Goal: Task Accomplishment & Management: Complete application form

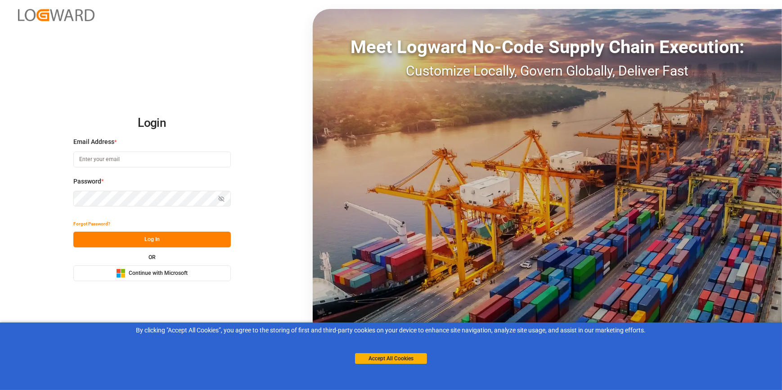
type input "[PERSON_NAME][EMAIL_ADDRESS][DOMAIN_NAME]"
click at [194, 243] on button "Log In" at bounding box center [152, 240] width 158 height 16
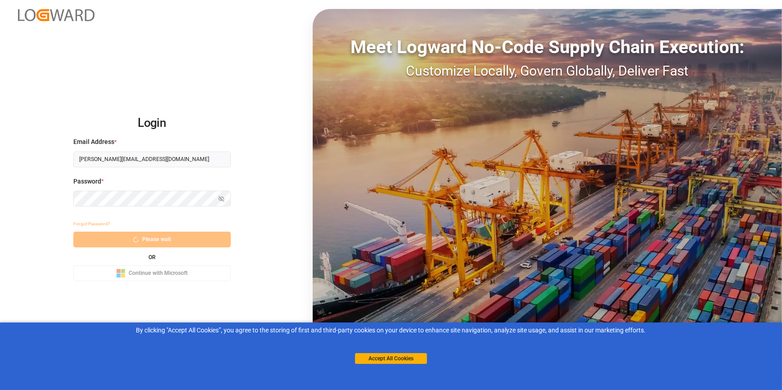
click at [194, 243] on div "Forgot Password? Please wait OR Microsoft Logo Continue with Microsoft" at bounding box center [152, 248] width 158 height 65
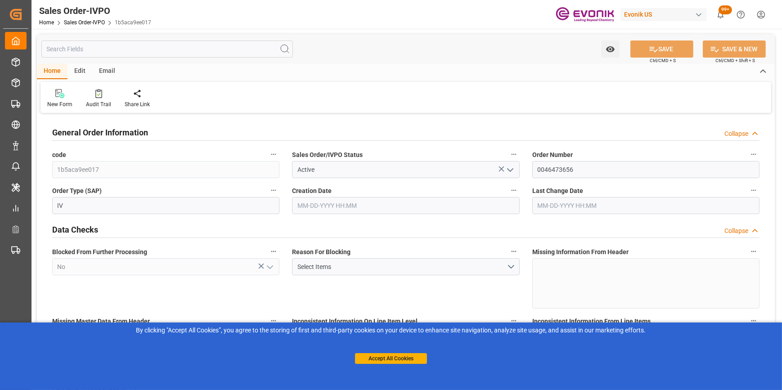
type input "BEANR"
type input "0"
type input "1"
type input "1393.56"
type input "[DATE] 17:34"
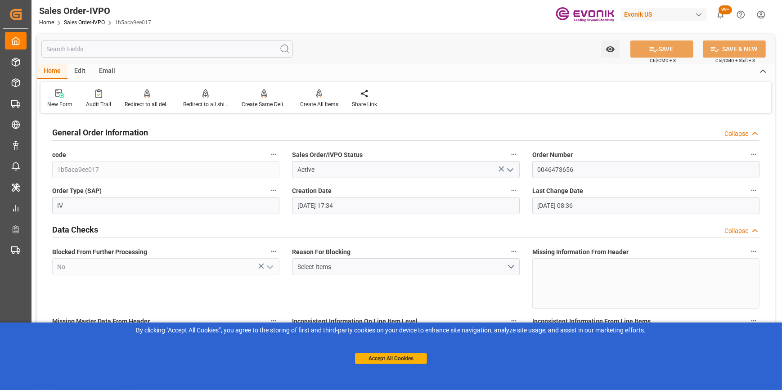
type input "[DATE] 08:36"
click at [399, 356] on button "Accept All Cookies" at bounding box center [391, 358] width 72 height 11
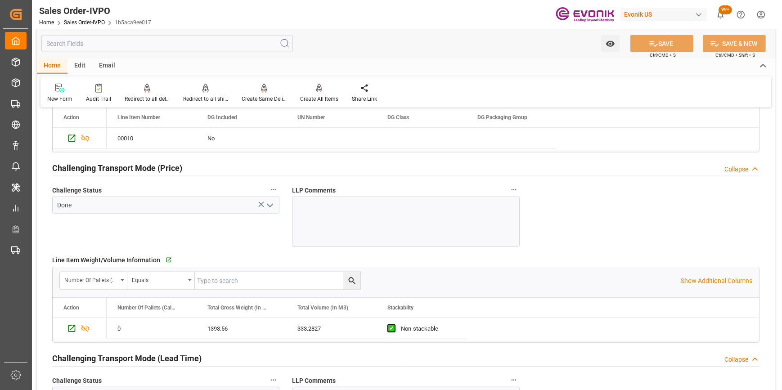
scroll to position [1268, 0]
